Goal: Task Accomplishment & Management: Manage account settings

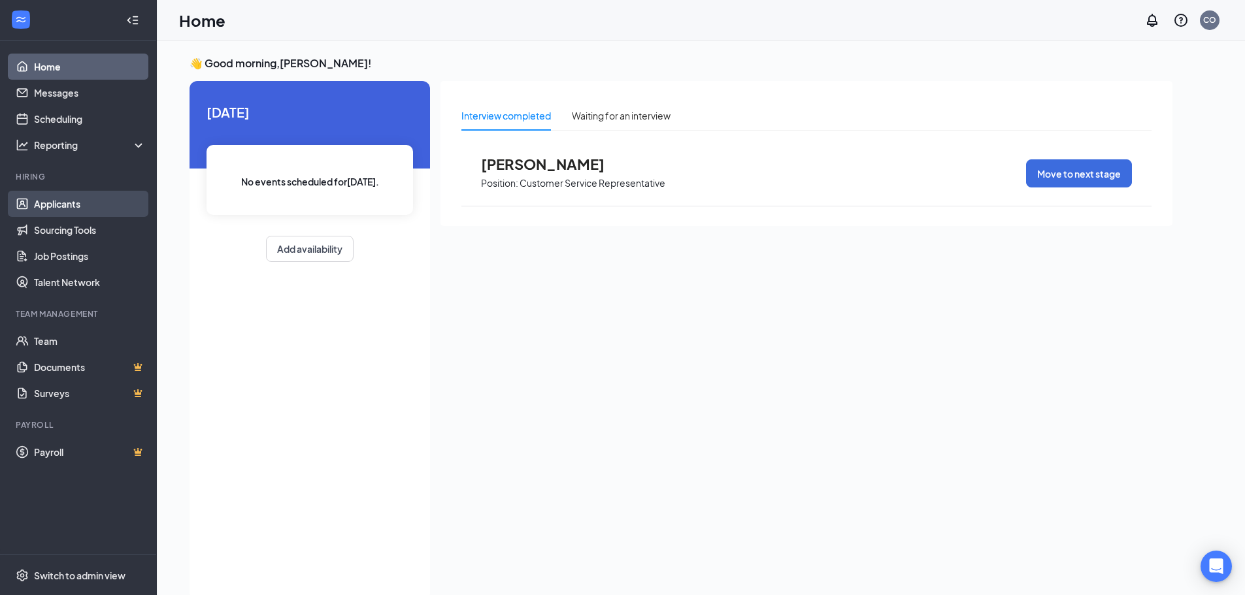
click at [99, 207] on link "Applicants" at bounding box center [90, 204] width 112 height 26
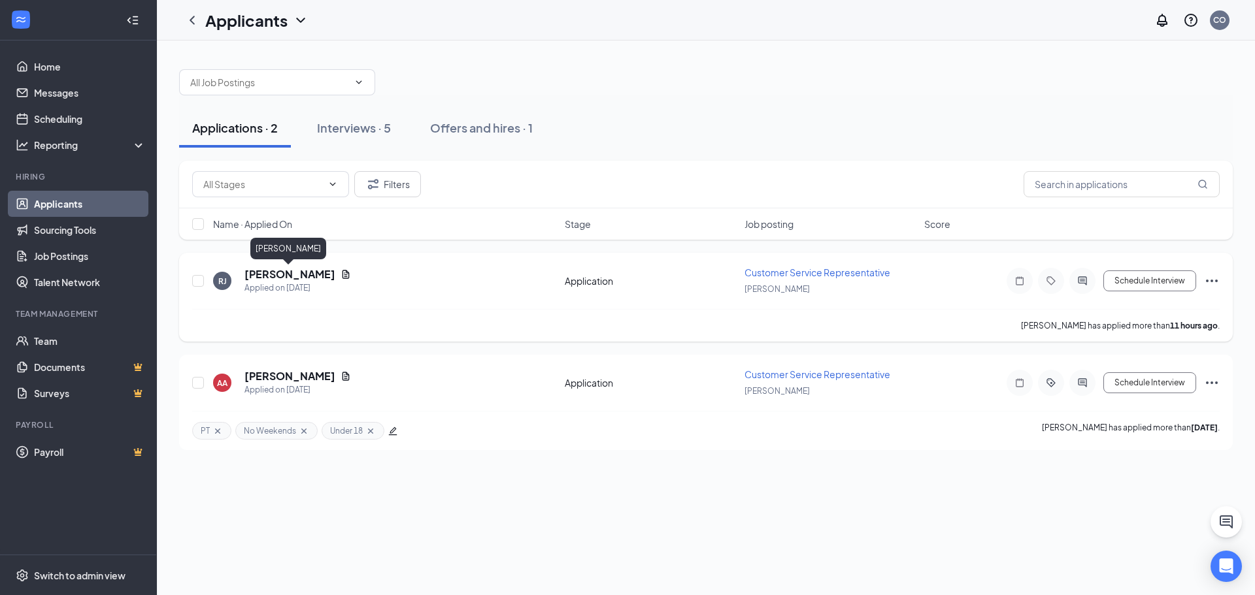
click at [305, 277] on h5 "[PERSON_NAME]" at bounding box center [289, 274] width 91 height 14
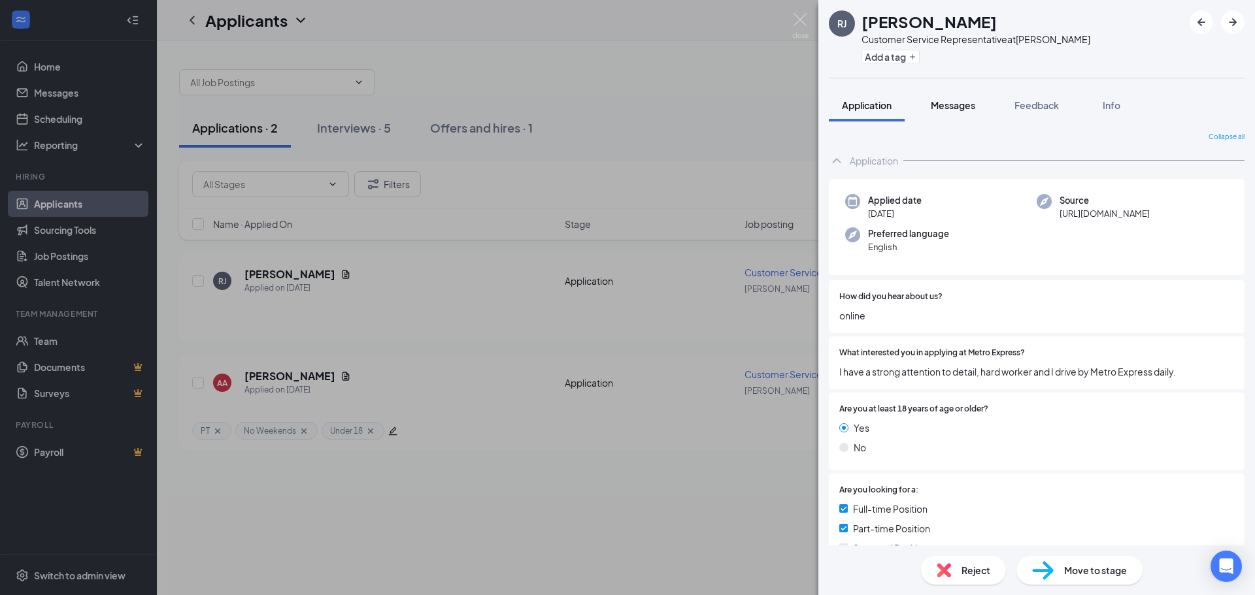
click at [975, 103] on span "Messages" at bounding box center [953, 105] width 44 height 12
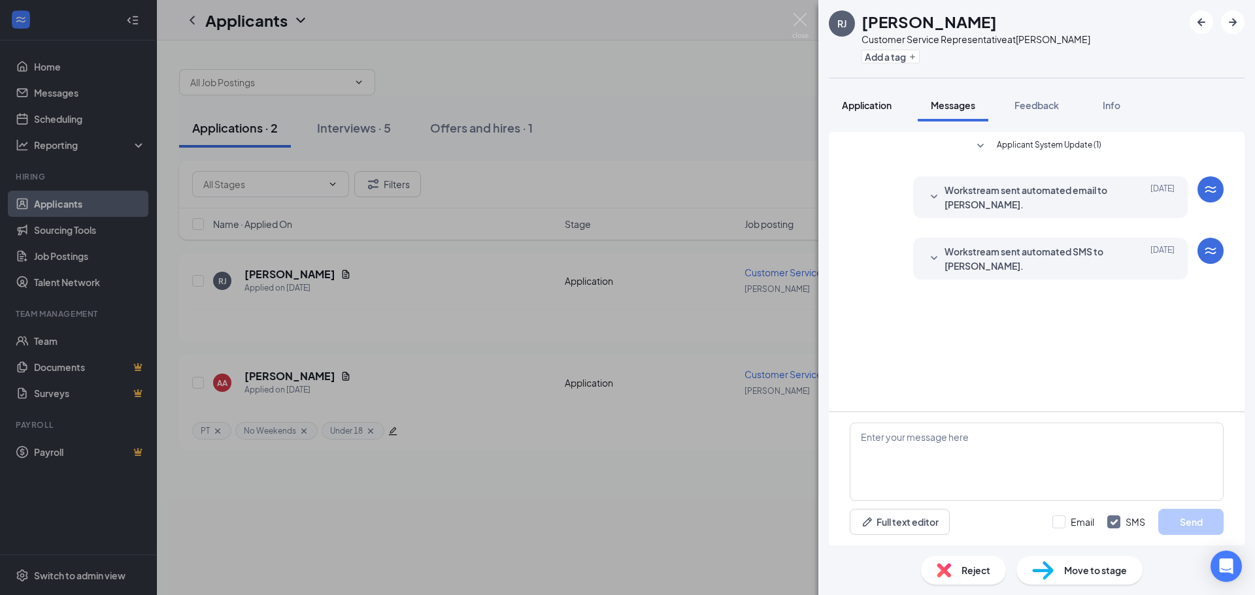
click at [874, 105] on span "Application" at bounding box center [867, 105] width 50 height 12
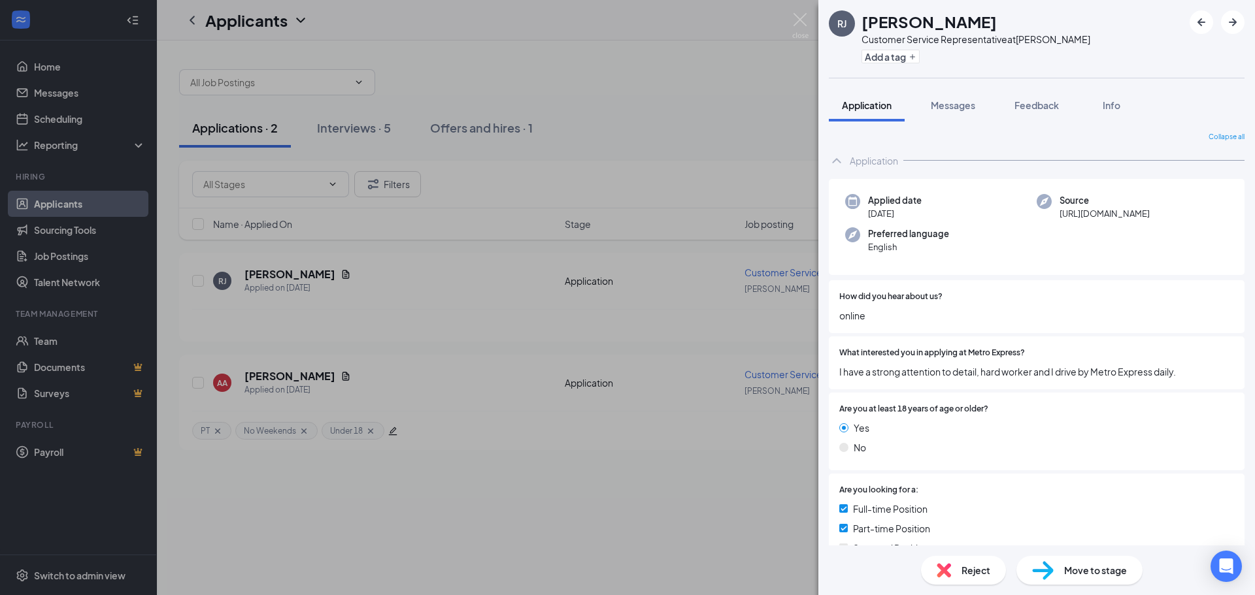
click at [657, 106] on div "[PERSON_NAME] [PERSON_NAME] Customer Service Representative at [PERSON_NAME] Ad…" at bounding box center [627, 297] width 1255 height 595
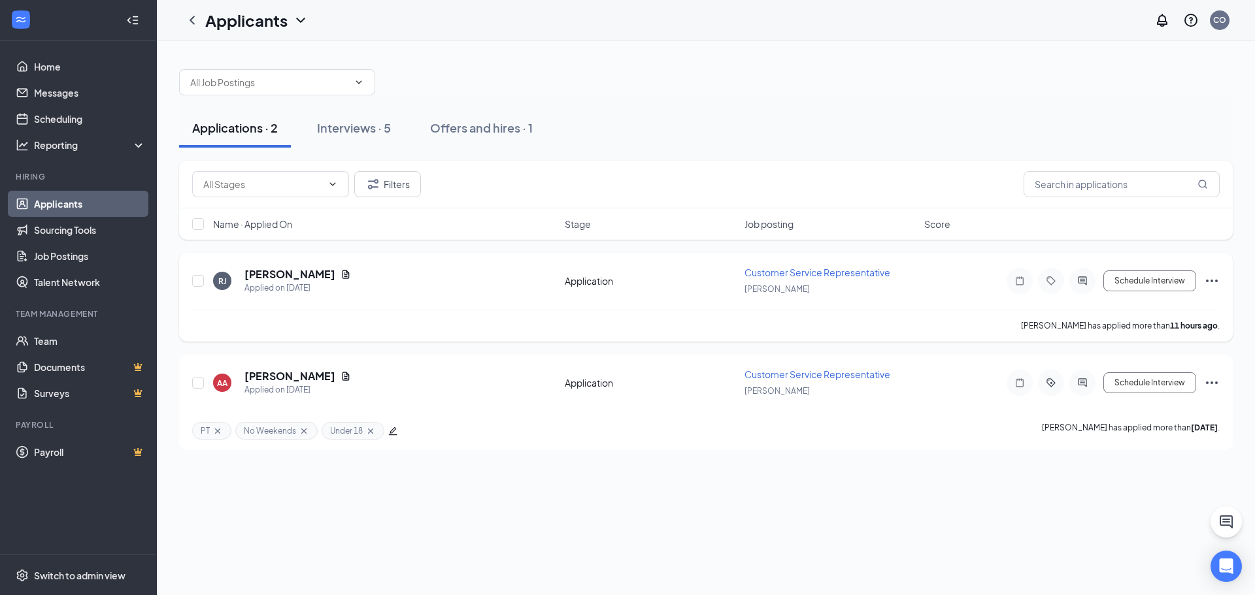
click at [604, 275] on div "Application" at bounding box center [651, 281] width 172 height 13
click at [342, 271] on icon "Document" at bounding box center [345, 274] width 7 height 8
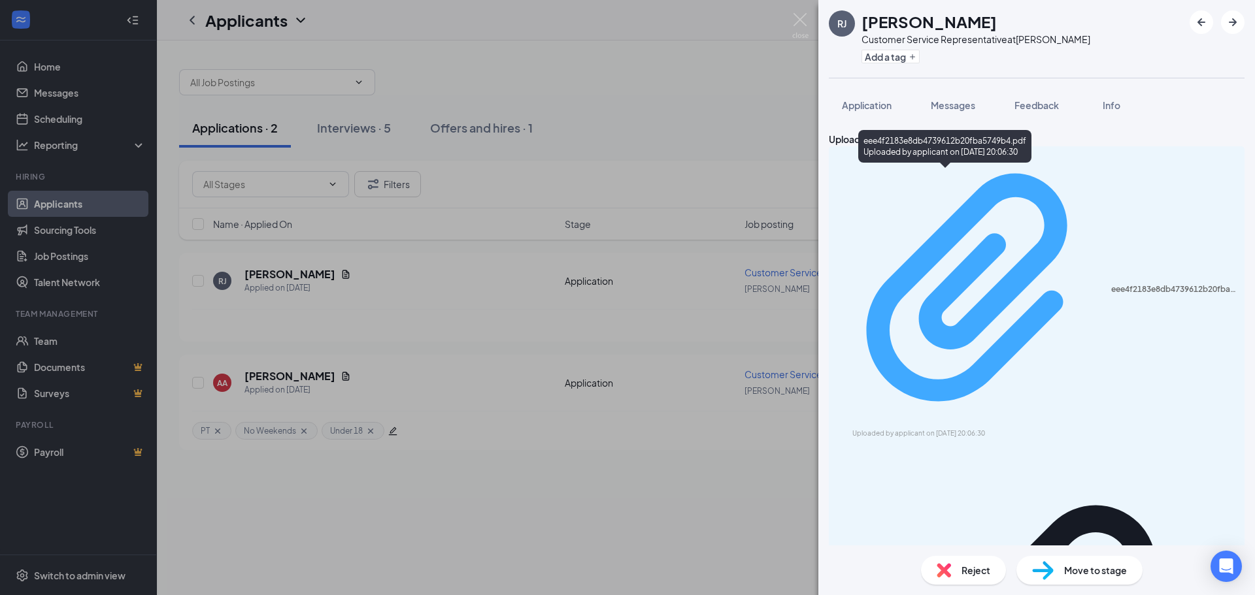
click at [1037, 182] on div "eee4f2183e8db4739612b20fba5749b4.pdf Uploaded by applicant on [DATE] 20:06:30" at bounding box center [1037, 295] width 400 height 287
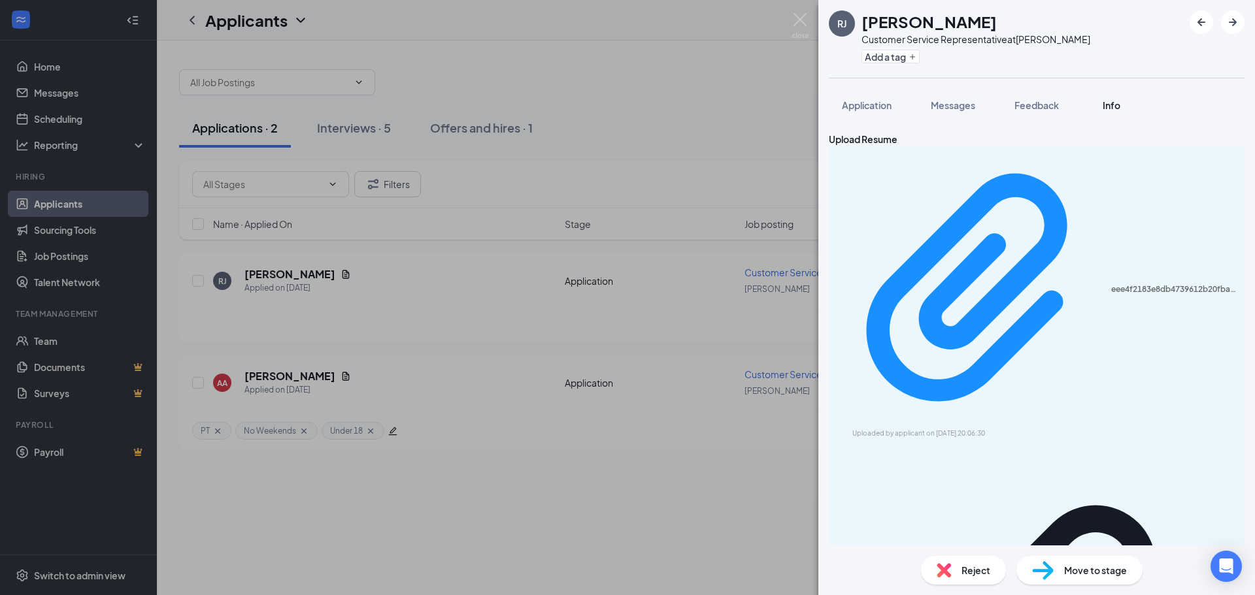
click at [1123, 95] on button "Info" at bounding box center [1111, 105] width 52 height 33
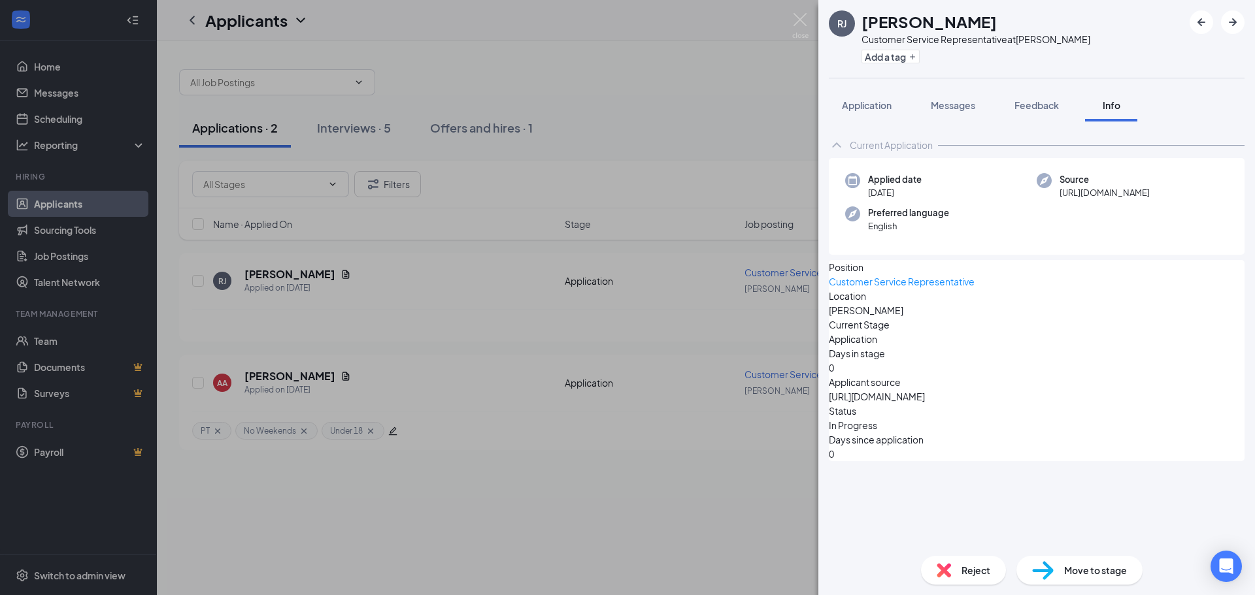
click at [416, 331] on div "[PERSON_NAME] [PERSON_NAME] Customer Service Representative at [PERSON_NAME] Ad…" at bounding box center [627, 297] width 1255 height 595
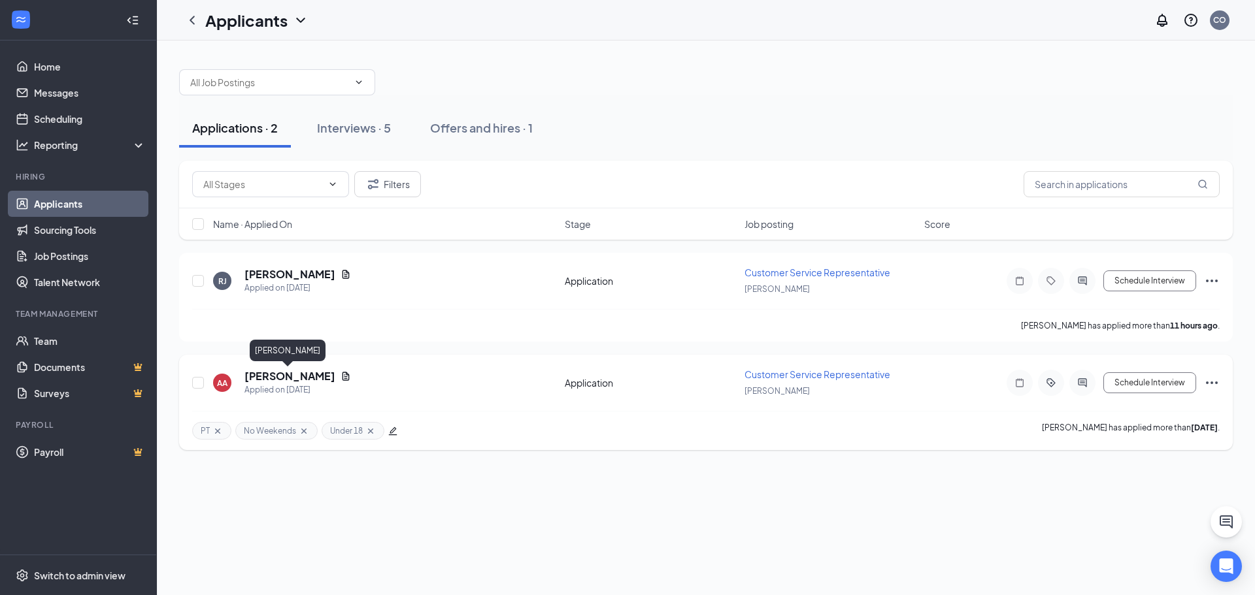
click at [286, 376] on h5 "[PERSON_NAME]" at bounding box center [289, 376] width 91 height 14
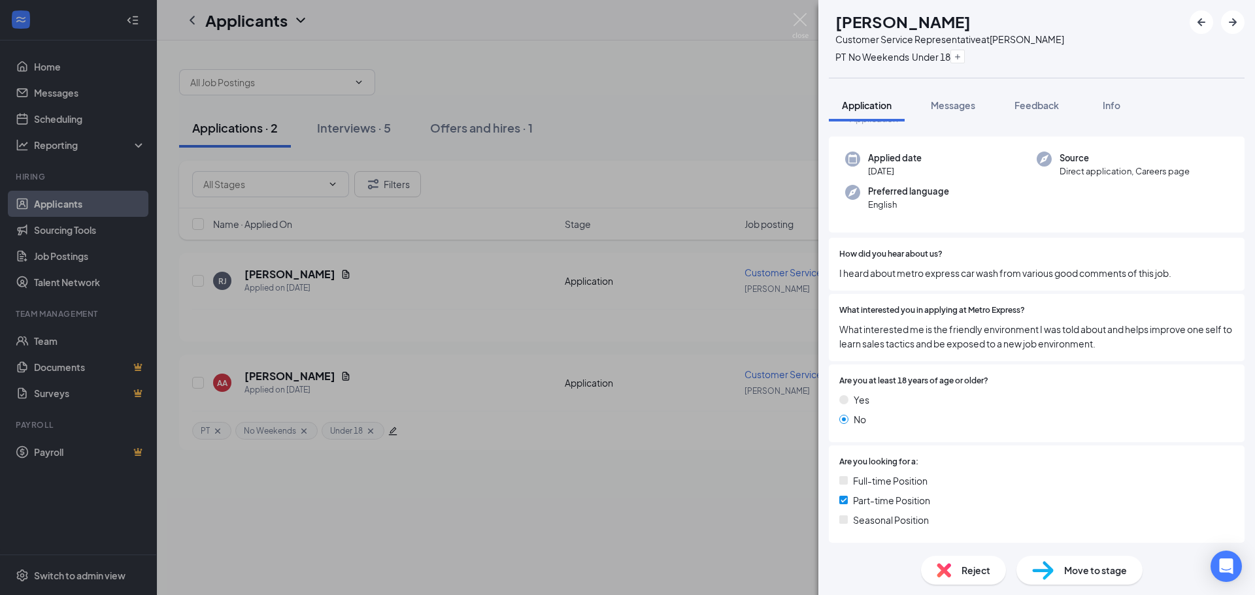
scroll to position [65, 0]
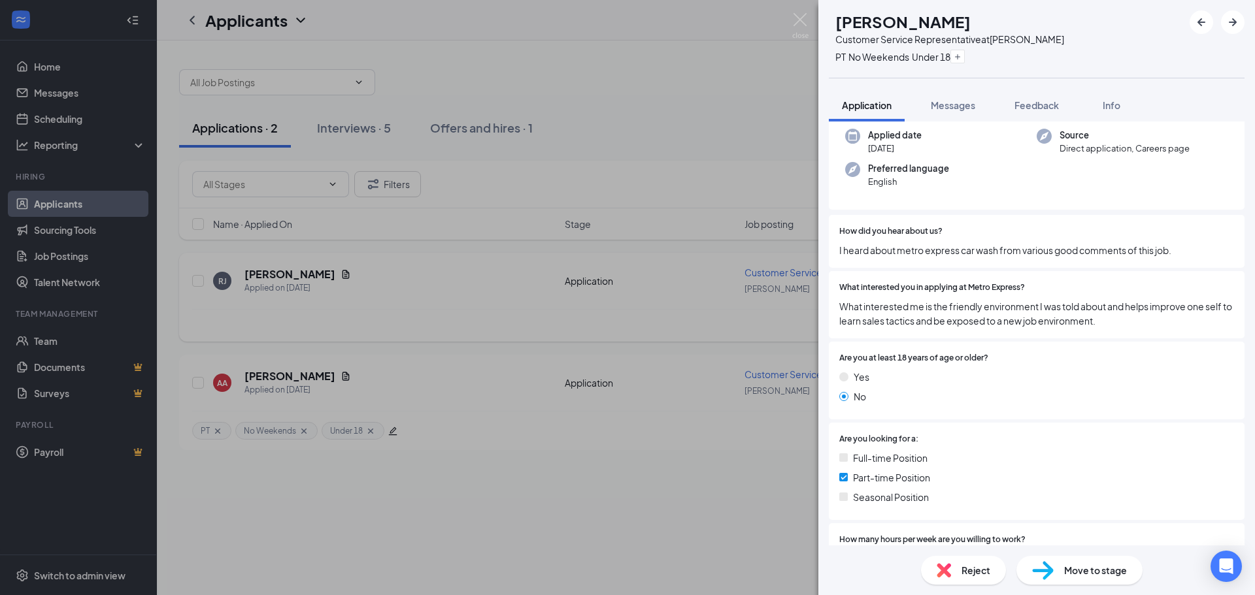
click at [282, 288] on div "AA [PERSON_NAME] Customer Service Representative at [PERSON_NAME] PT No Weekend…" at bounding box center [627, 297] width 1255 height 595
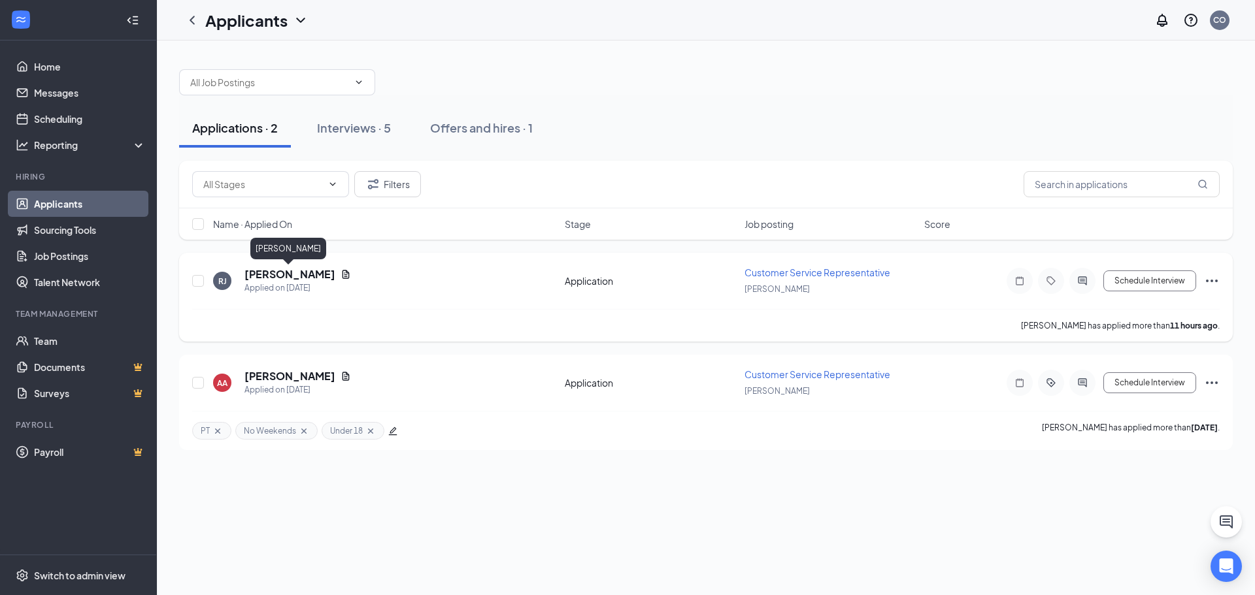
click at [312, 271] on h5 "[PERSON_NAME]" at bounding box center [289, 274] width 91 height 14
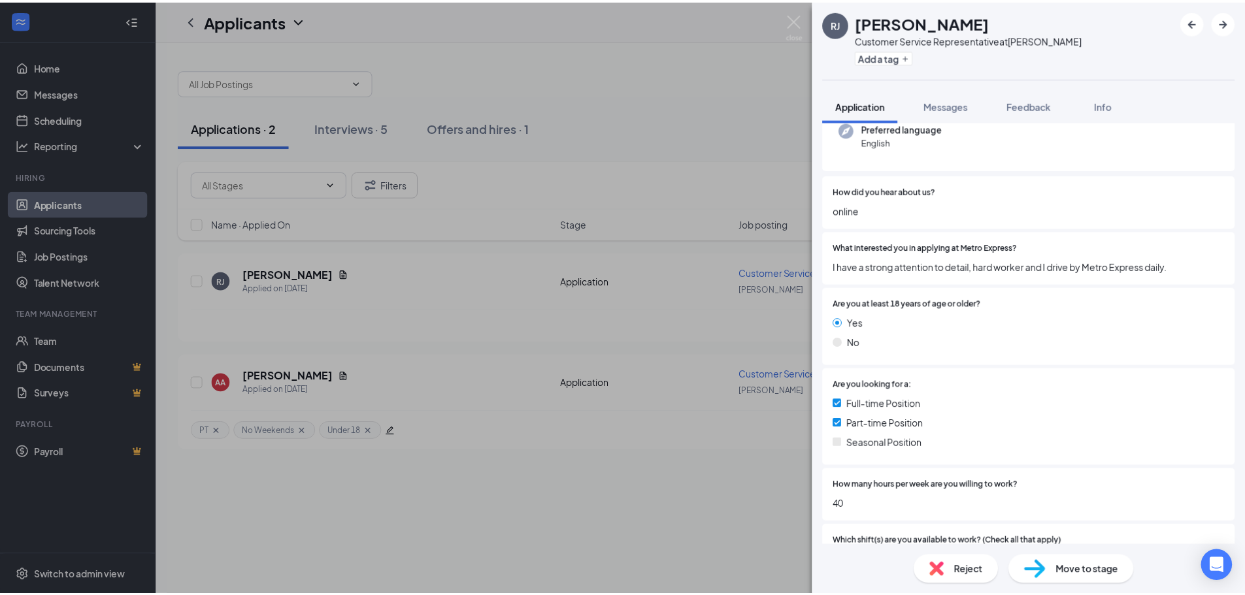
scroll to position [14, 0]
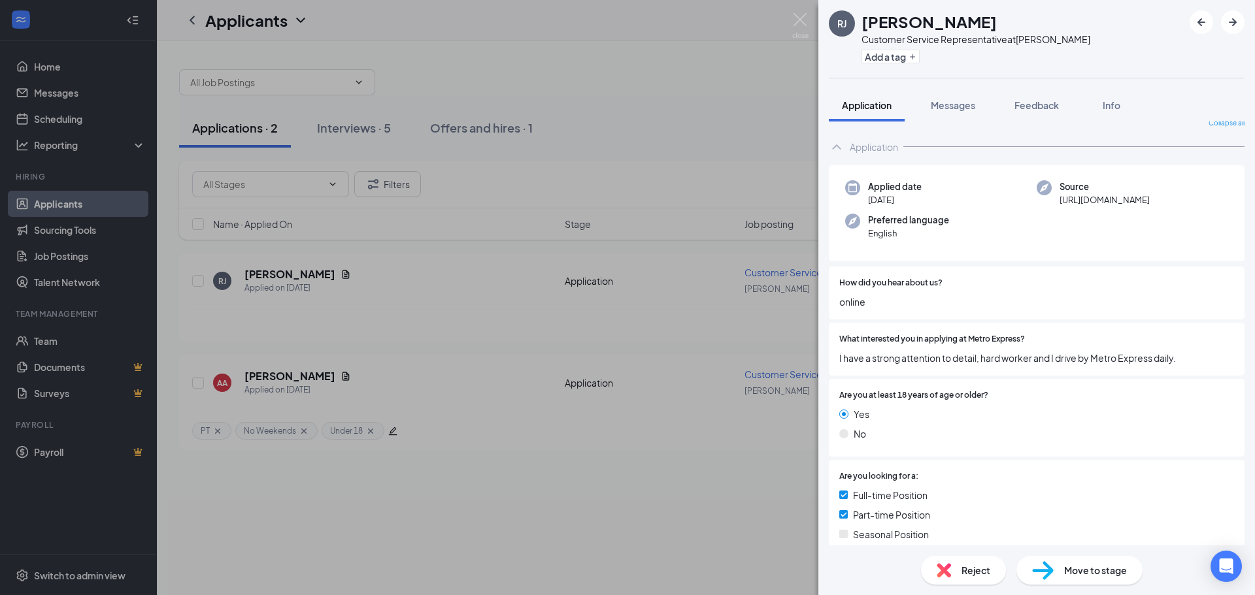
click at [701, 391] on div "[PERSON_NAME] [PERSON_NAME] Customer Service Representative at [PERSON_NAME] Ad…" at bounding box center [627, 297] width 1255 height 595
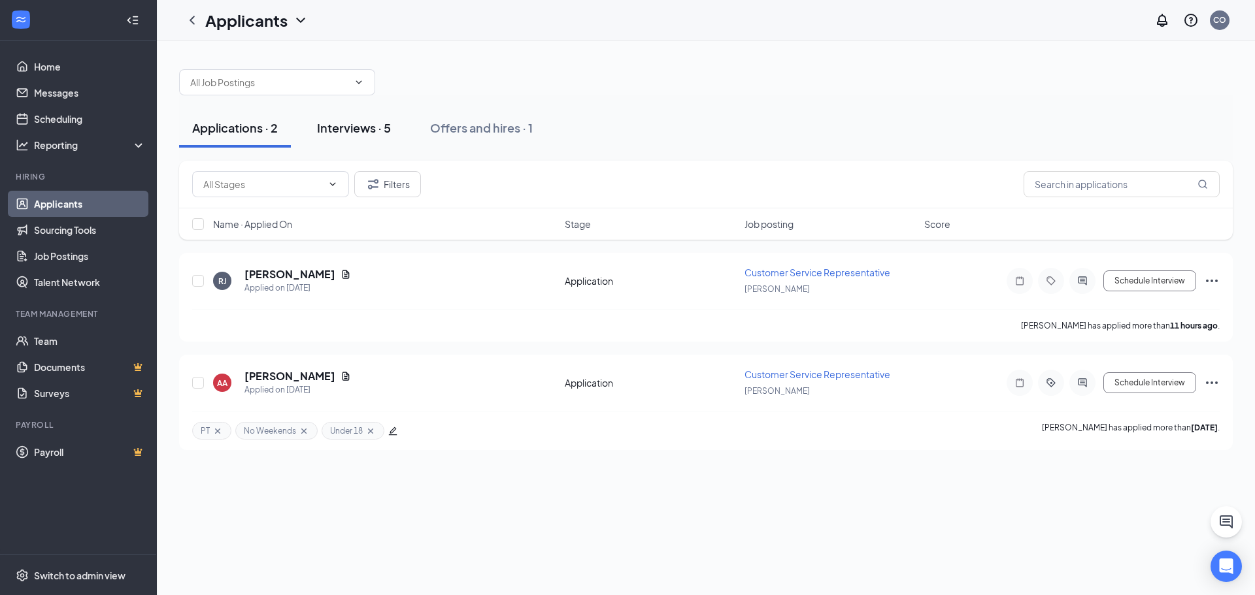
click at [365, 130] on div "Interviews · 5" at bounding box center [354, 128] width 74 height 16
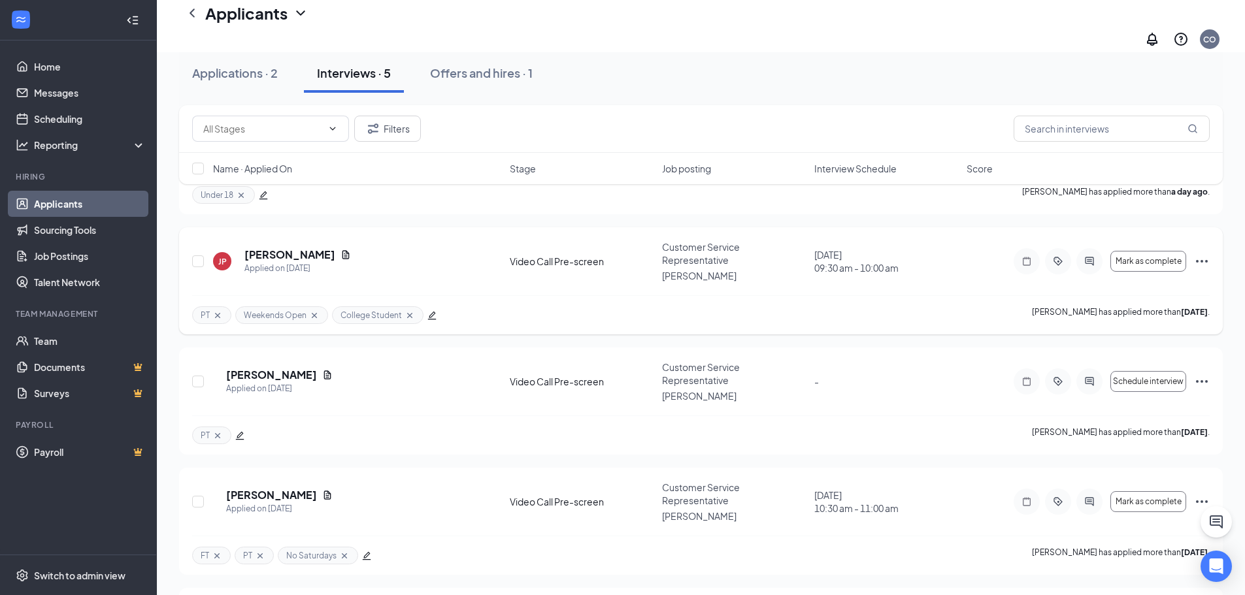
scroll to position [252, 0]
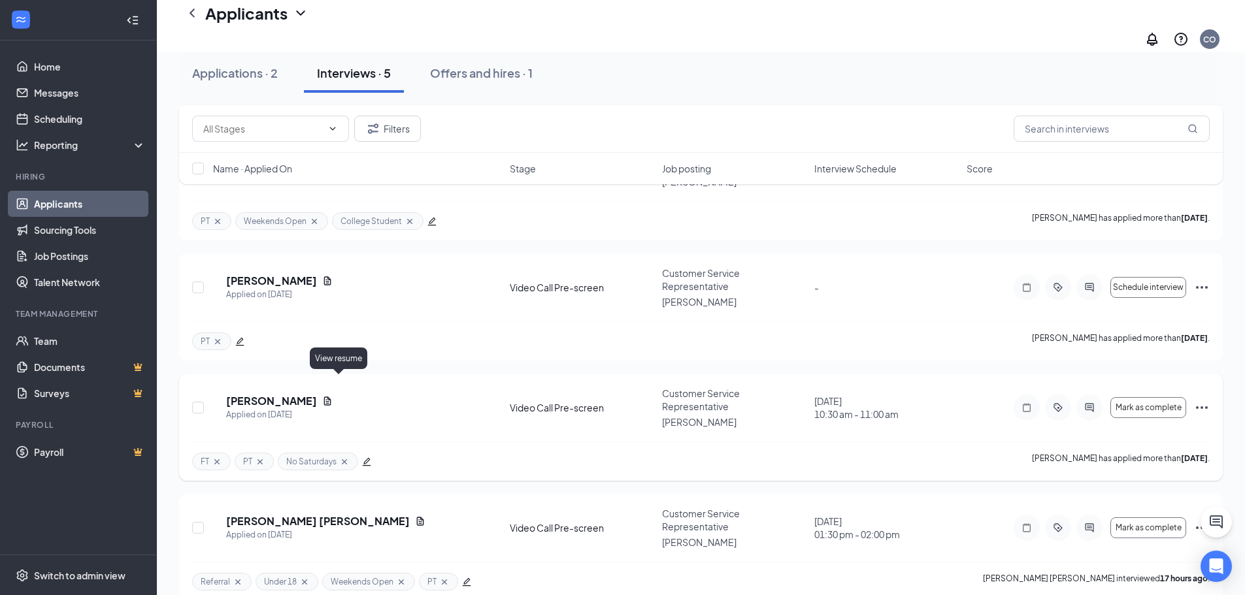
click at [333, 396] on icon "Document" at bounding box center [327, 401] width 10 height 10
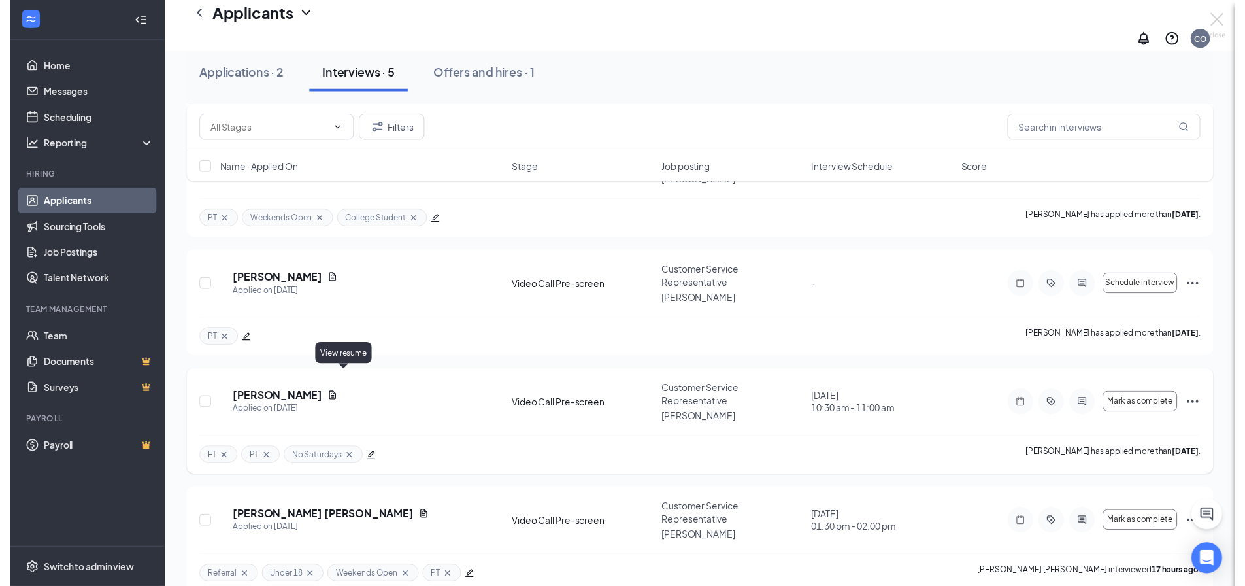
scroll to position [190, 0]
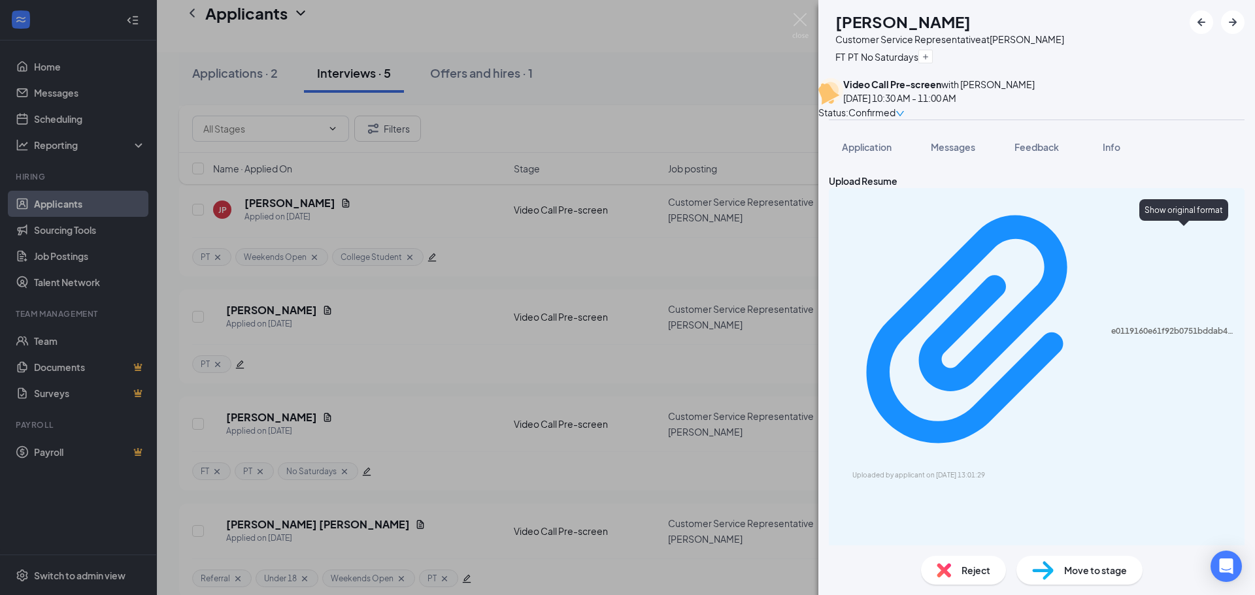
click at [901, 225] on div "e0119160e61f92b0751bddab49c60b8e.pdf Uploaded by applicant on [DATE] 13:01:29" at bounding box center [1037, 537] width 416 height 699
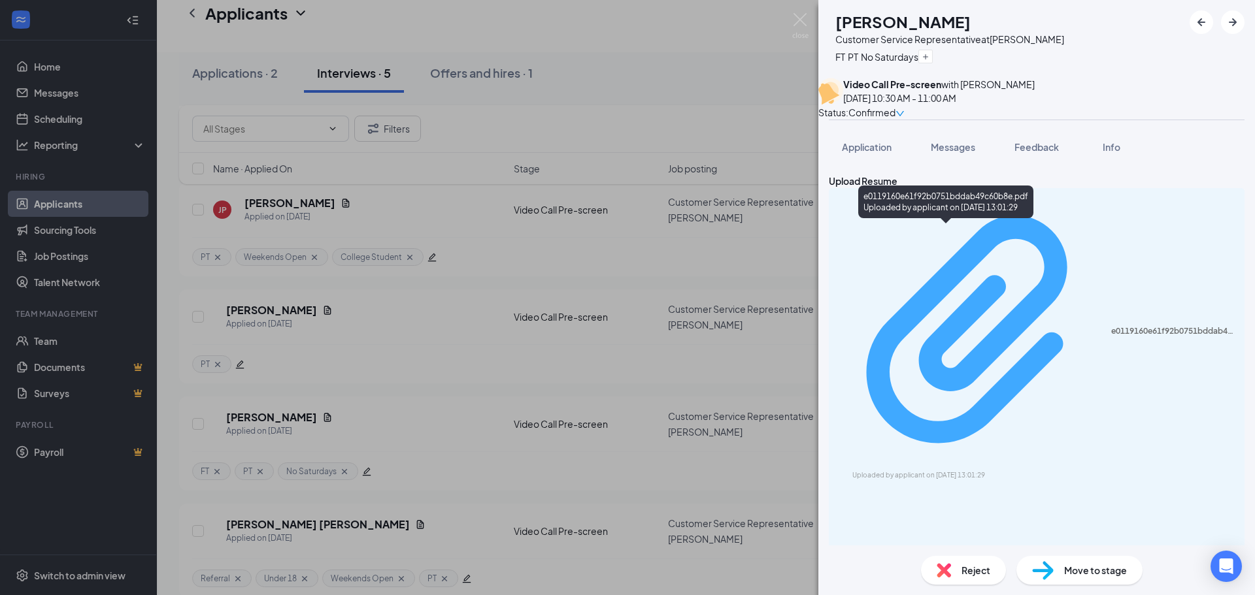
click at [1111, 326] on div "e0119160e61f92b0751bddab49c60b8e.pdf" at bounding box center [1173, 331] width 125 height 10
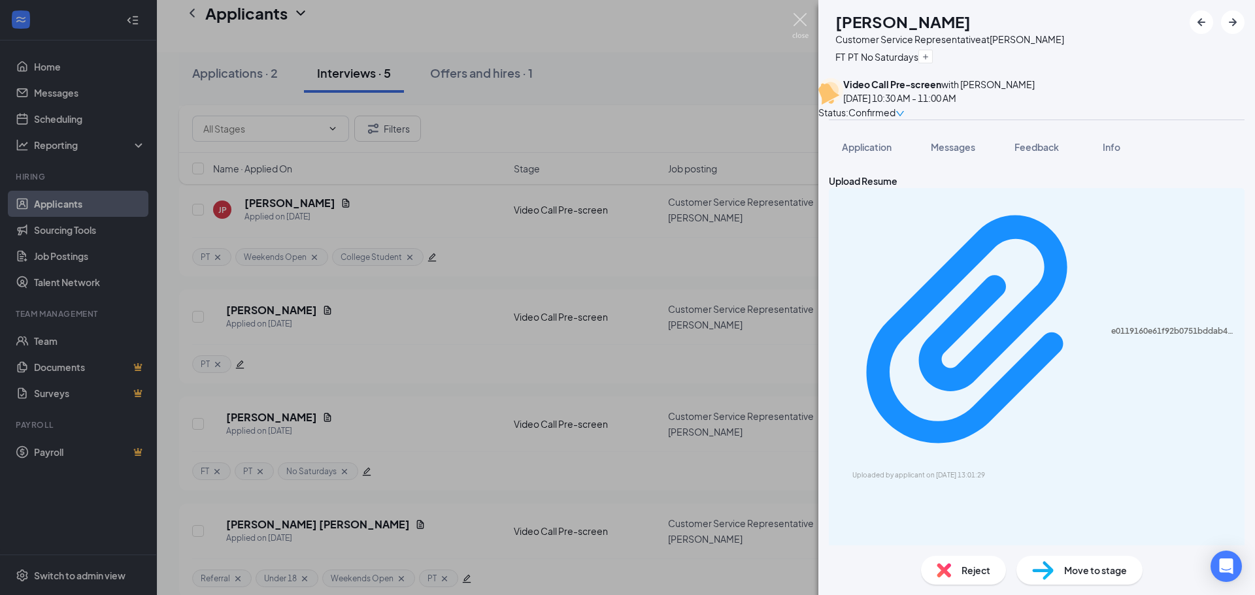
click at [796, 23] on img at bounding box center [800, 25] width 16 height 25
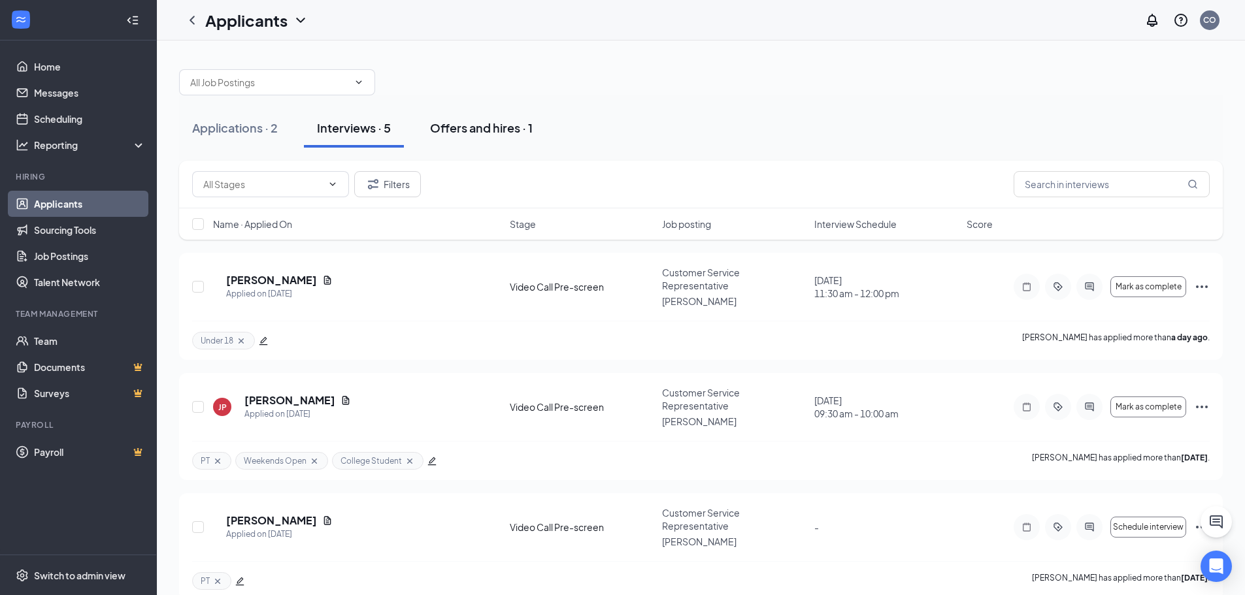
click at [499, 137] on button "Offers and hires · 1" at bounding box center [481, 127] width 129 height 39
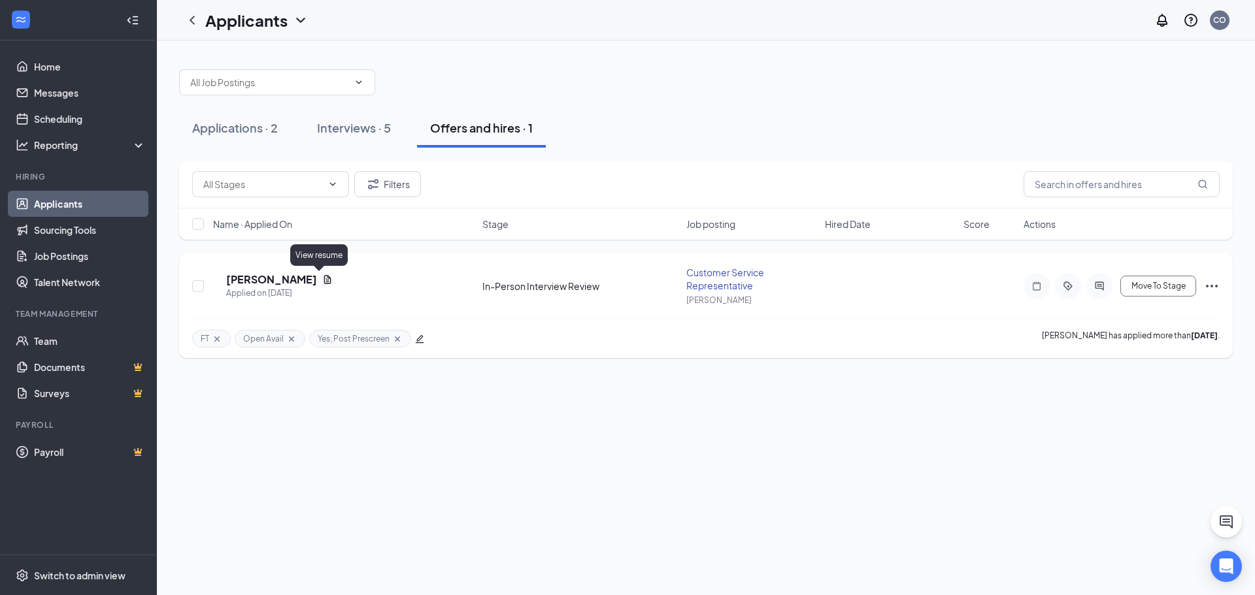
click at [322, 279] on icon "Document" at bounding box center [327, 280] width 10 height 10
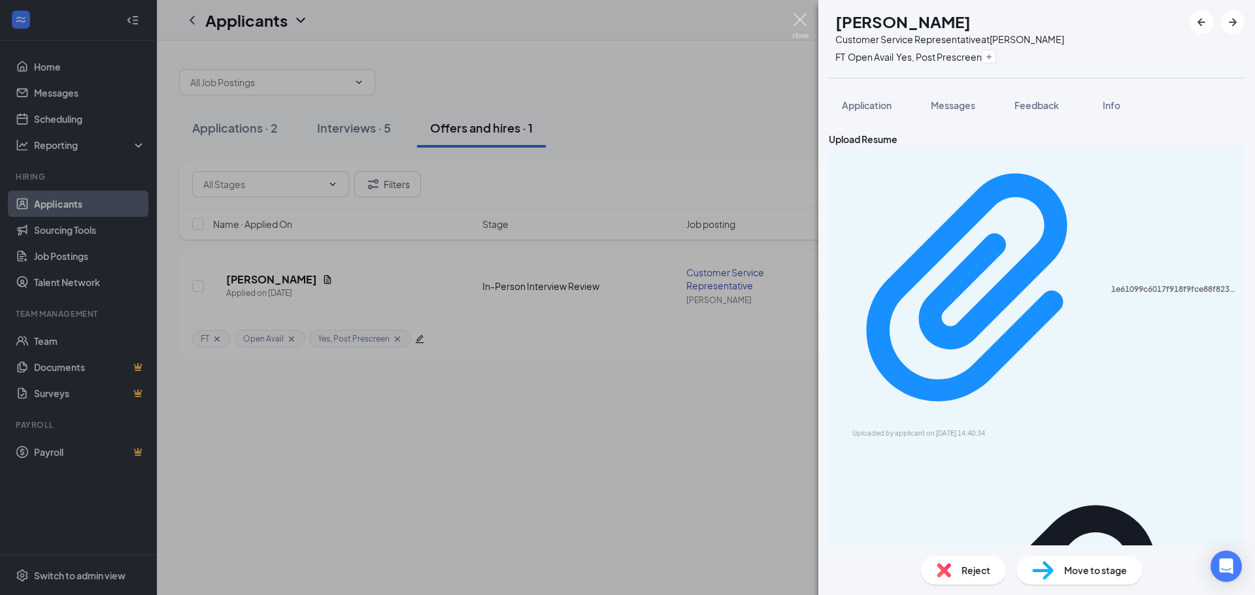
click at [805, 27] on img at bounding box center [800, 25] width 16 height 25
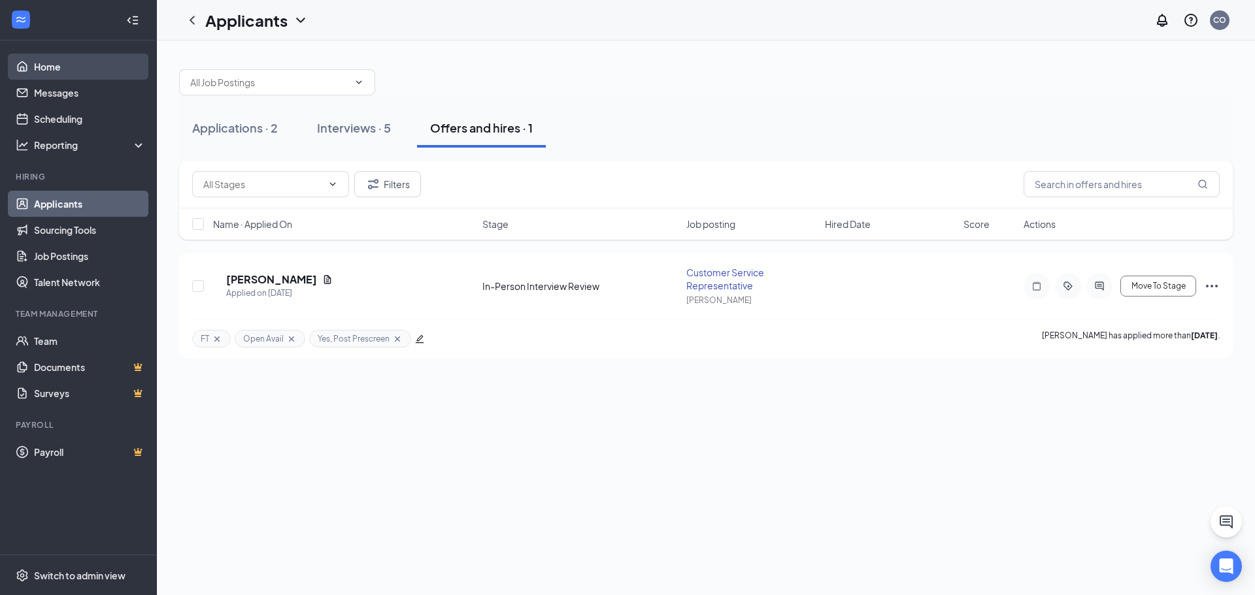
click at [34, 59] on link "Home" at bounding box center [90, 67] width 112 height 26
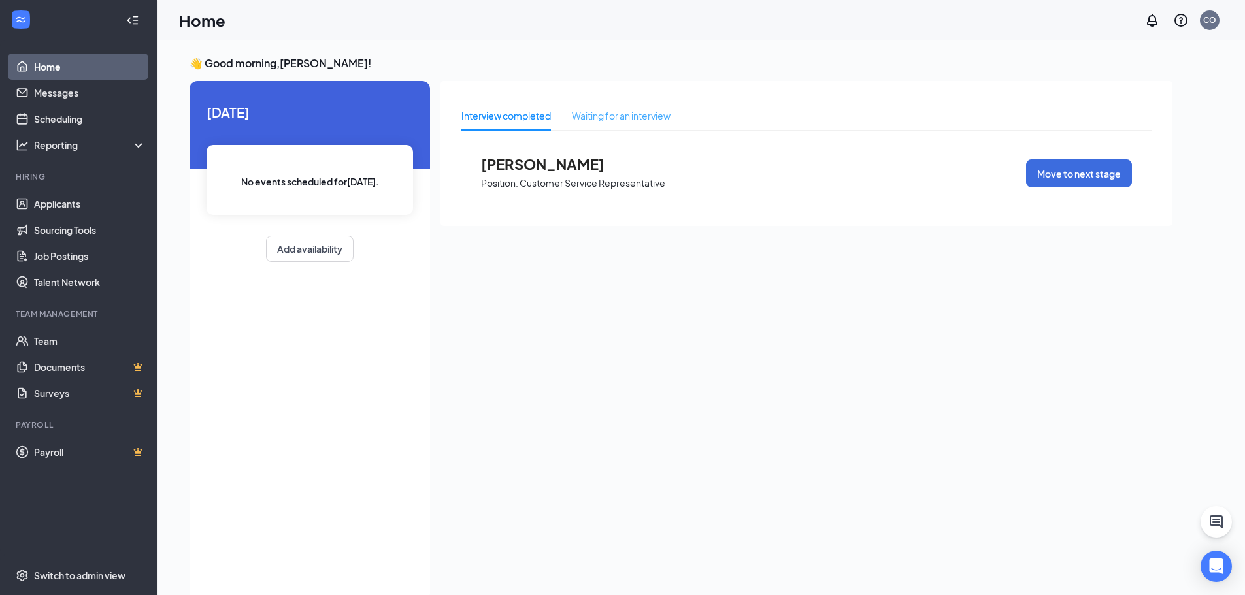
click at [604, 129] on div "Waiting for an interview" at bounding box center [621, 116] width 99 height 30
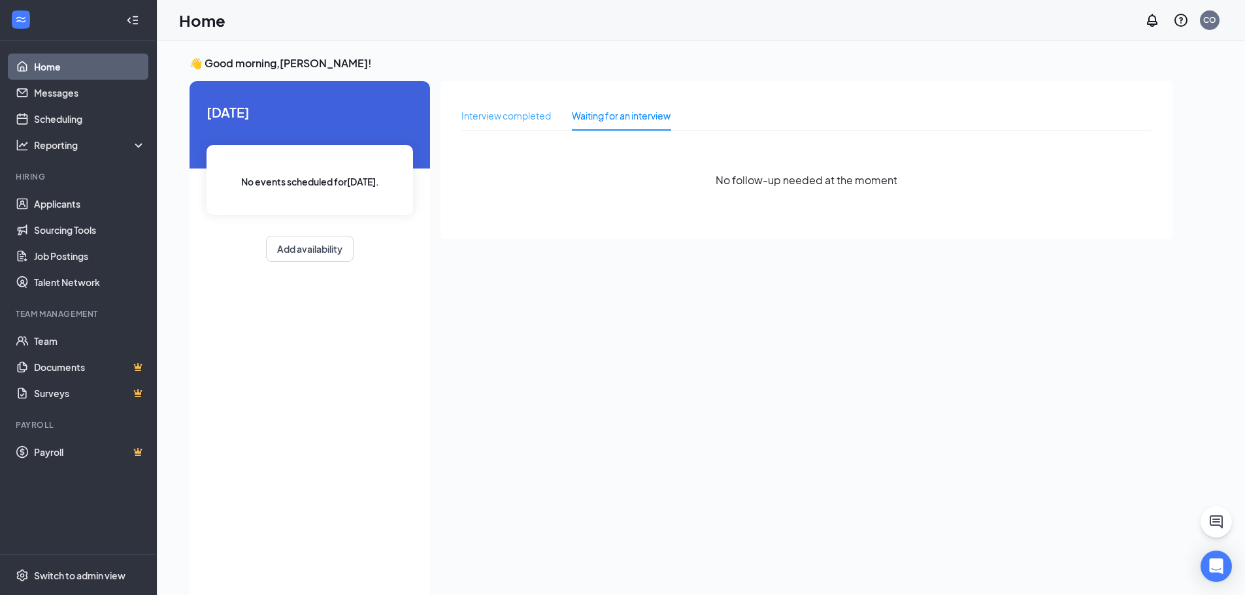
click at [511, 107] on div "Interview completed" at bounding box center [506, 116] width 90 height 30
